Goal: Transaction & Acquisition: Purchase product/service

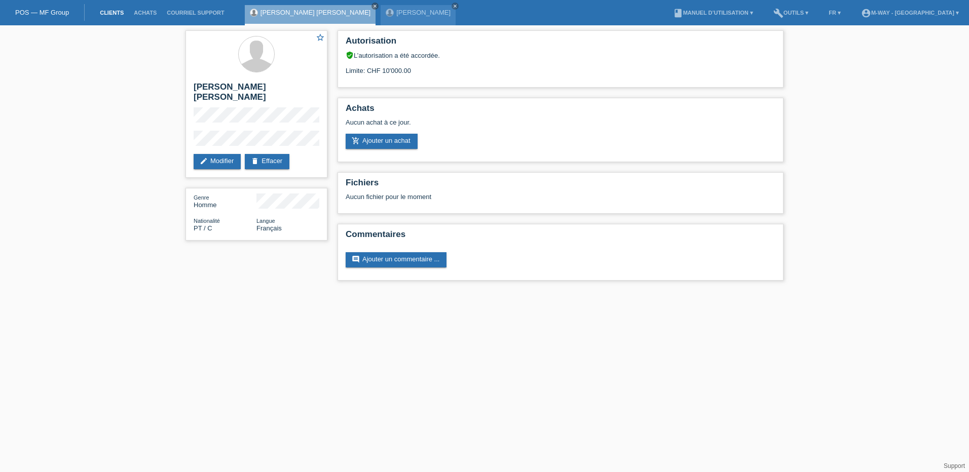
click at [110, 13] on link "Clients" at bounding box center [112, 13] width 34 height 6
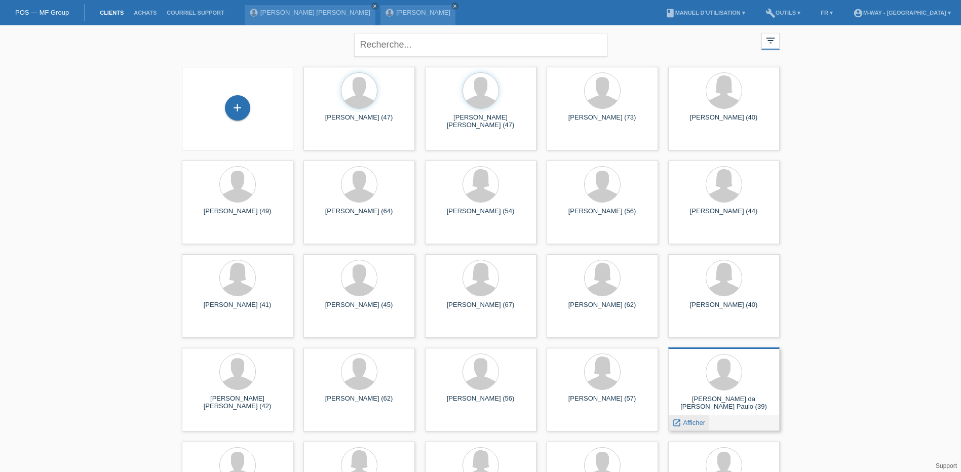
click at [688, 422] on span "Afficher" at bounding box center [694, 423] width 22 height 8
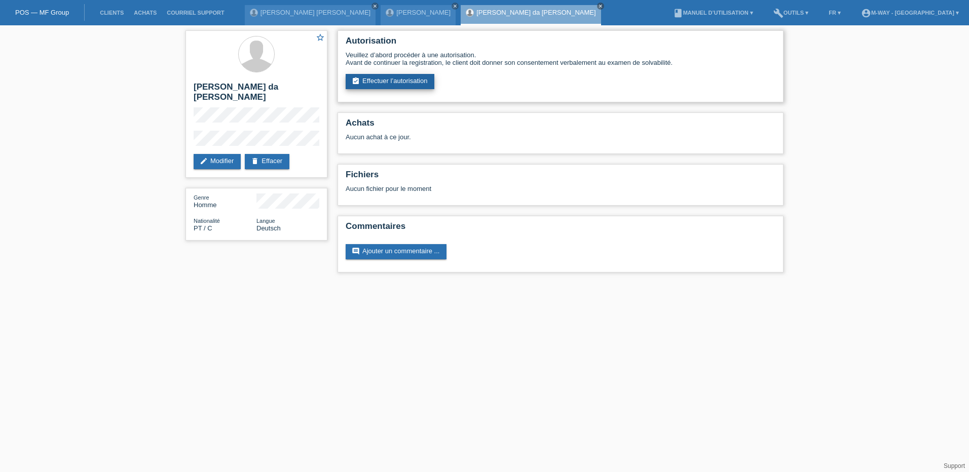
click at [398, 82] on link "assignment_turned_in Effectuer l’autorisation" at bounding box center [390, 81] width 89 height 15
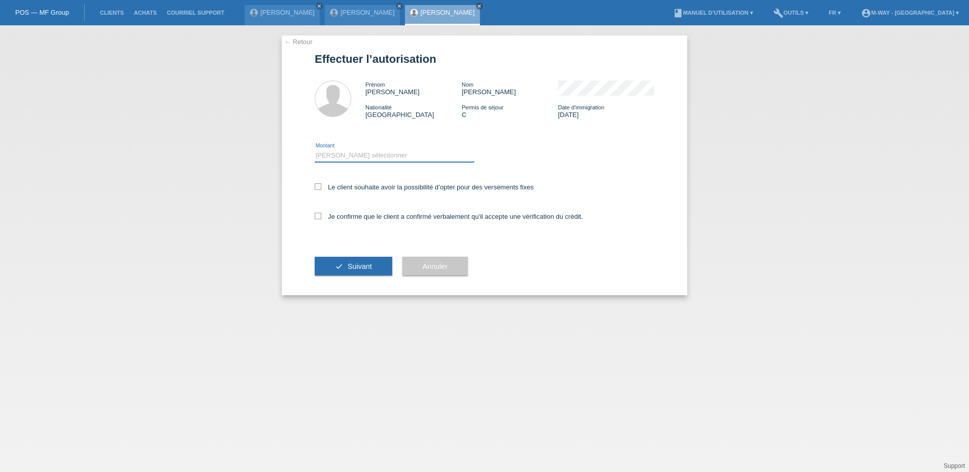
click at [353, 154] on select "Veuillez sélectionner CHF 1.00 - CHF 499.00 CHF 500.00 - CHF 1'999.00 CHF 2'000…" at bounding box center [395, 155] width 160 height 12
select select "3"
click at [315, 149] on select "Veuillez sélectionner CHF 1.00 - CHF 499.00 CHF 500.00 - CHF 1'999.00 CHF 2'000…" at bounding box center [395, 155] width 160 height 12
click at [318, 187] on icon at bounding box center [318, 186] width 7 height 7
click at [318, 187] on input "Le client souhaite avoir la possibilité d’opter pour des versements fixes" at bounding box center [318, 186] width 7 height 7
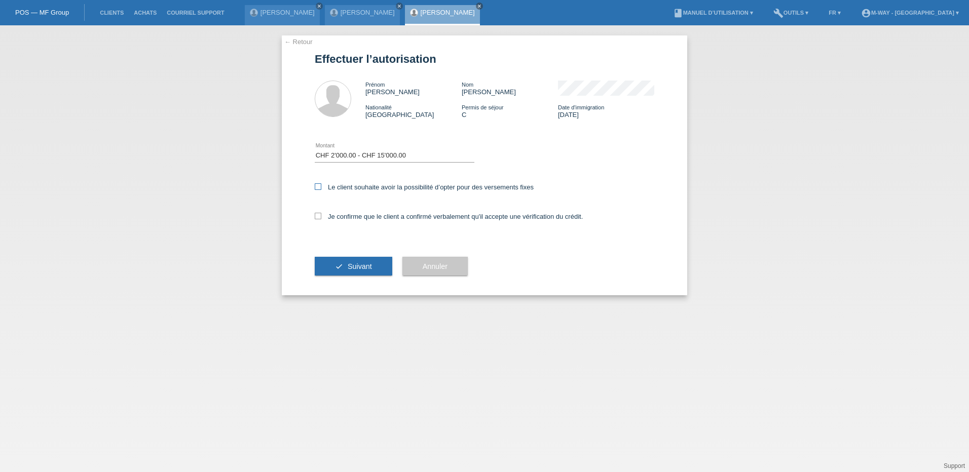
checkbox input "true"
click at [317, 217] on icon at bounding box center [318, 216] width 7 height 7
click at [317, 217] on input "Je confirme que le client a confirmé verbalement qu'il accepte une vérification…" at bounding box center [318, 216] width 7 height 7
checkbox input "true"
click at [356, 272] on button "check Suivant" at bounding box center [354, 266] width 78 height 19
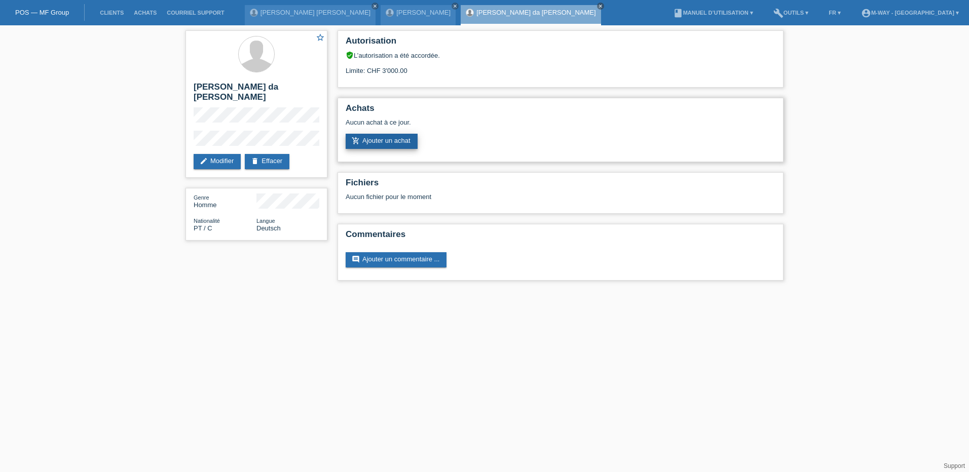
click at [391, 137] on link "add_shopping_cart Ajouter un achat" at bounding box center [382, 141] width 72 height 15
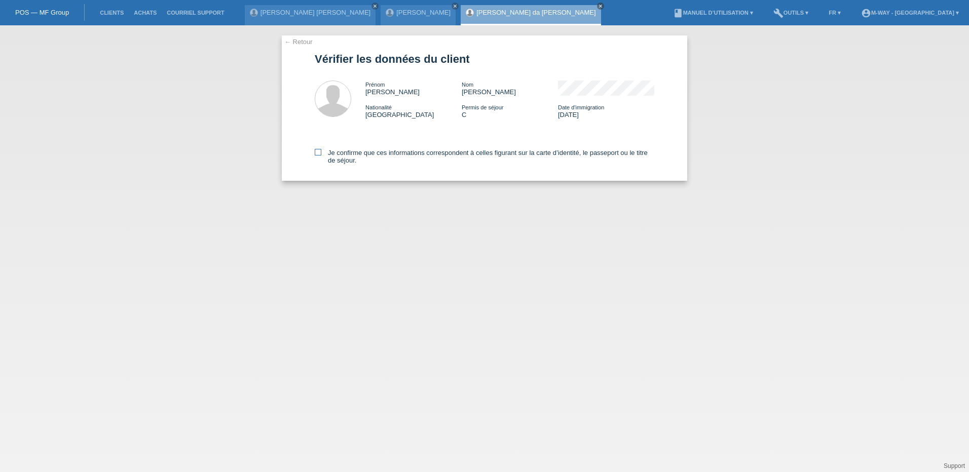
click at [319, 151] on icon at bounding box center [318, 152] width 7 height 7
click at [319, 151] on input "Je confirme que ces informations correspondent à celles figurant sur la carte d…" at bounding box center [318, 152] width 7 height 7
checkbox input "true"
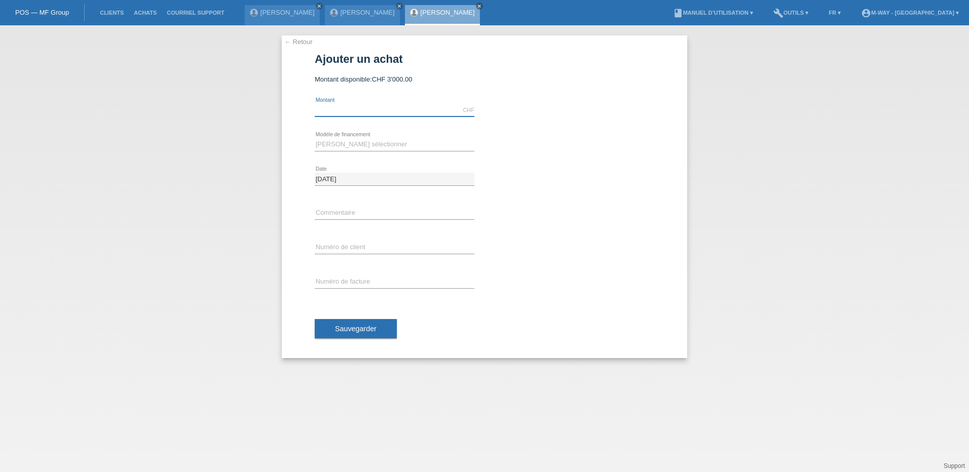
click at [351, 107] on input "text" at bounding box center [395, 110] width 160 height 13
type input "3000.00"
click at [324, 143] on select "Veuillez sélectionner Taux fixes Achat sur facture avec paiement partiel" at bounding box center [395, 144] width 160 height 12
select select "77"
click at [315, 138] on select "Veuillez sélectionner Taux fixes Achat sur facture avec paiement partiel" at bounding box center [395, 144] width 160 height 12
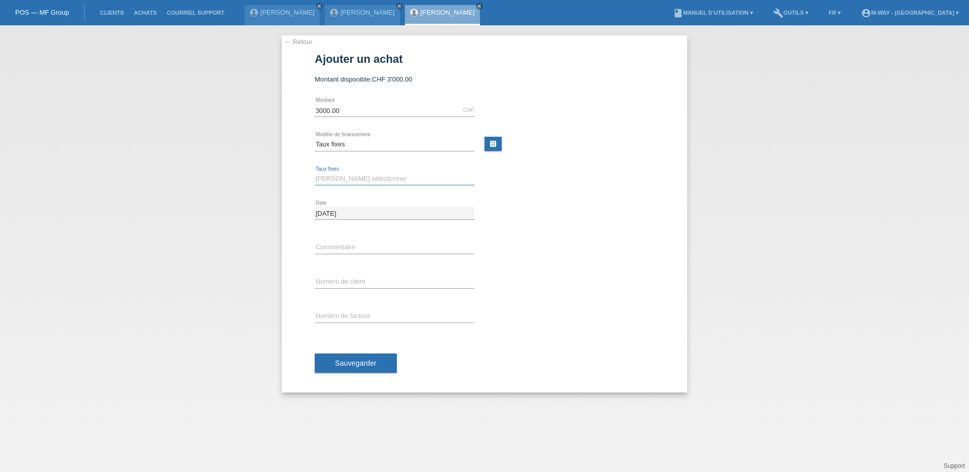
click at [337, 176] on select "Veuillez sélectionner 4 versements 5 versements 6 versements 7 versements 8 ver…" at bounding box center [395, 179] width 160 height 12
select select "202"
click at [315, 173] on select "Veuillez sélectionner 4 versements 5 versements 6 versements 7 versements 8 ver…" at bounding box center [395, 179] width 160 height 12
click at [335, 281] on input "text" at bounding box center [395, 282] width 160 height 13
type input "K243258"
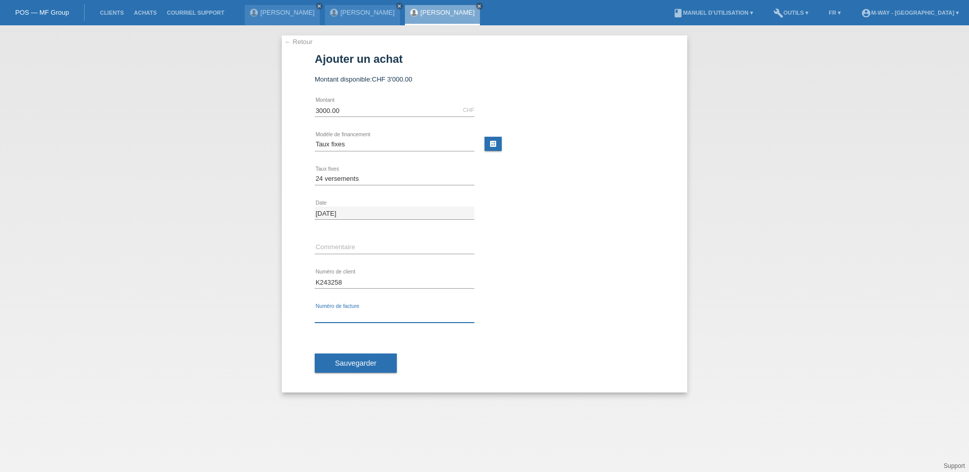
click at [327, 313] on input "text" at bounding box center [395, 316] width 160 height 13
type input "27727/24"
click at [370, 361] on span "Sauvegarder" at bounding box center [356, 363] width 42 height 8
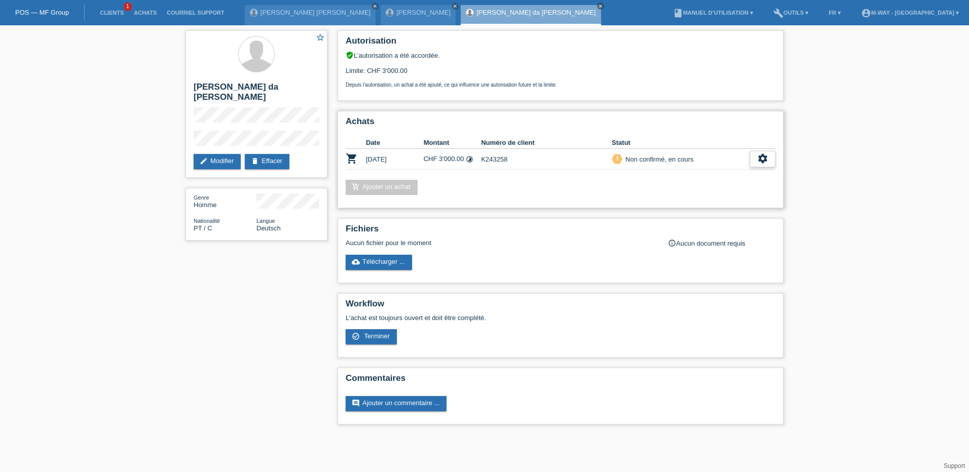
click at [764, 157] on icon "settings" at bounding box center [762, 158] width 11 height 11
click at [691, 203] on span "Terminer" at bounding box center [692, 205] width 29 height 12
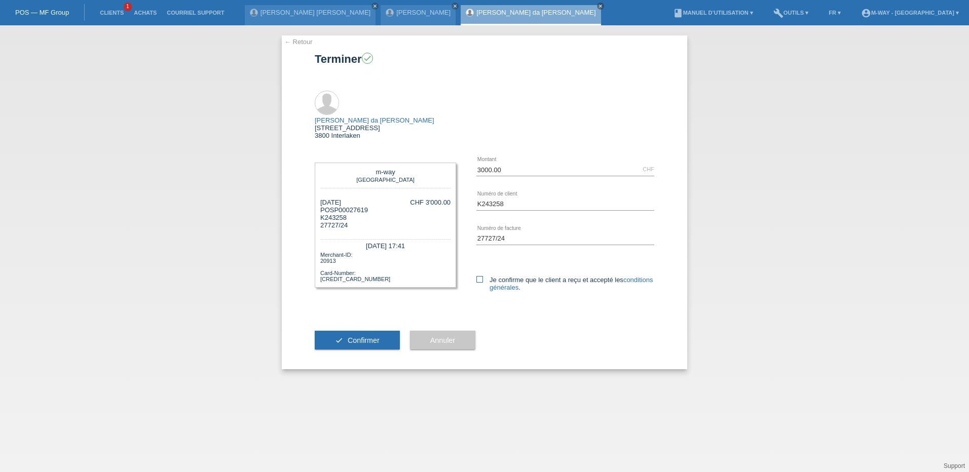
click at [478, 276] on icon at bounding box center [479, 279] width 7 height 7
click at [478, 276] on input "Je confirme que le client a reçu et accepté les conditions générales ." at bounding box center [479, 279] width 7 height 7
checkbox input "true"
click at [369, 336] on span "Confirmer" at bounding box center [364, 340] width 32 height 8
